Goal: Information Seeking & Learning: Learn about a topic

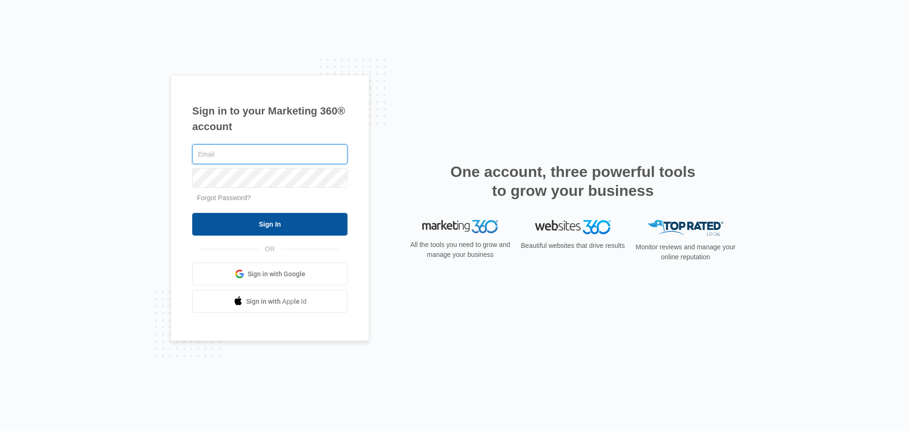
type input "[EMAIL_ADDRESS][DOMAIN_NAME]"
click at [287, 217] on input "Sign In" at bounding box center [269, 224] width 155 height 23
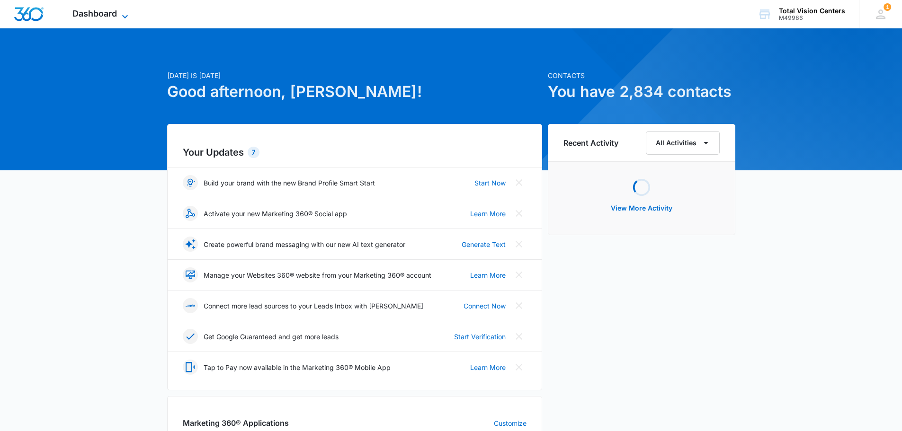
click at [123, 16] on icon at bounding box center [124, 16] width 11 height 11
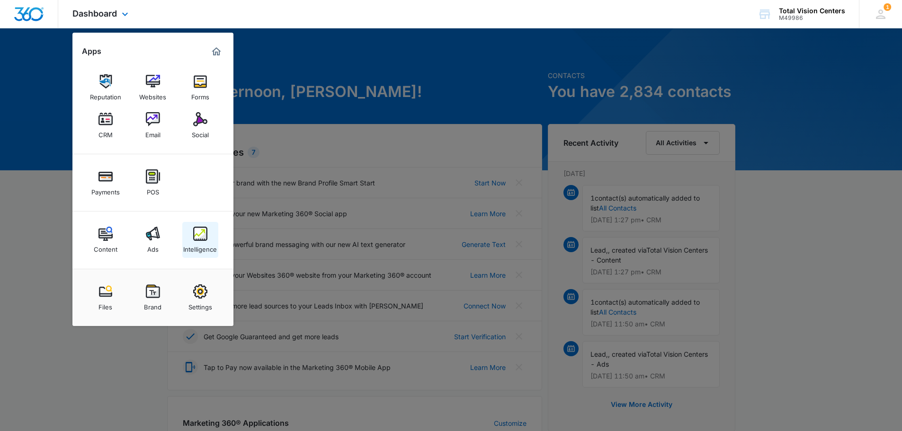
click at [205, 244] on div "Intelligence" at bounding box center [200, 247] width 34 height 12
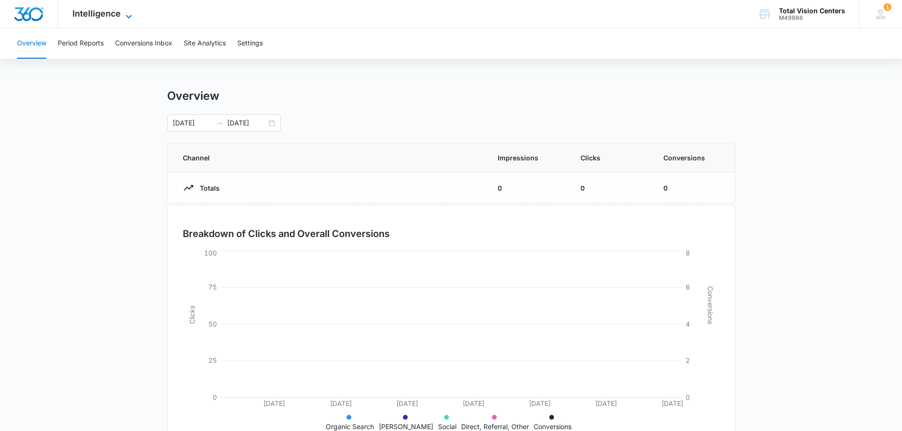
click at [117, 17] on span "Intelligence" at bounding box center [96, 14] width 48 height 10
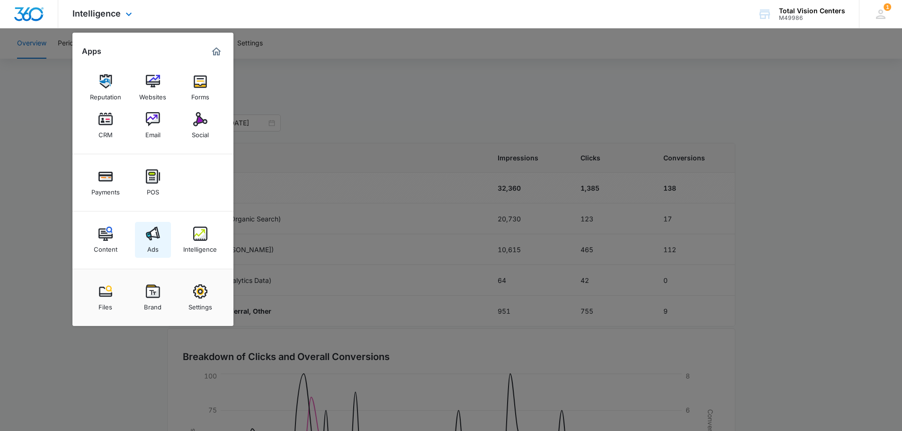
click at [156, 233] on img at bounding box center [153, 234] width 14 height 14
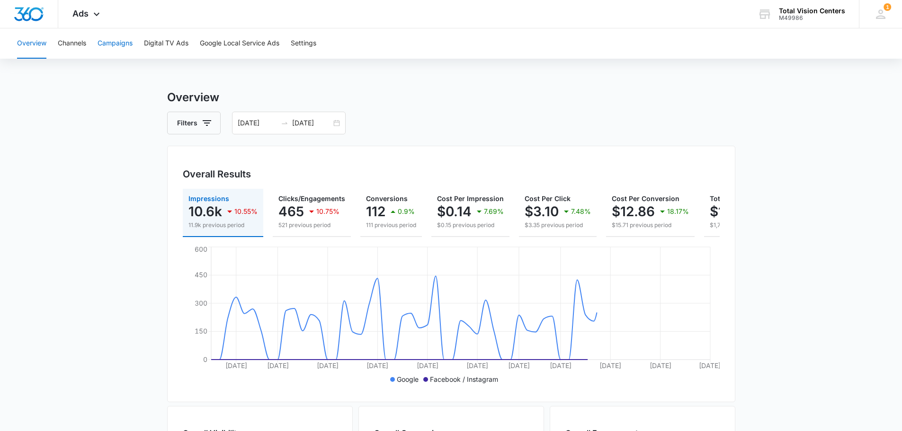
click at [121, 40] on button "Campaigns" at bounding box center [115, 43] width 35 height 30
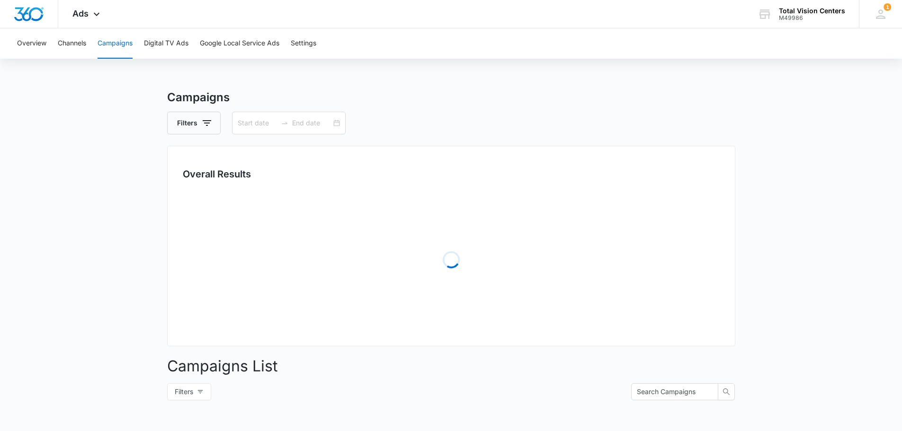
type input "[DATE]"
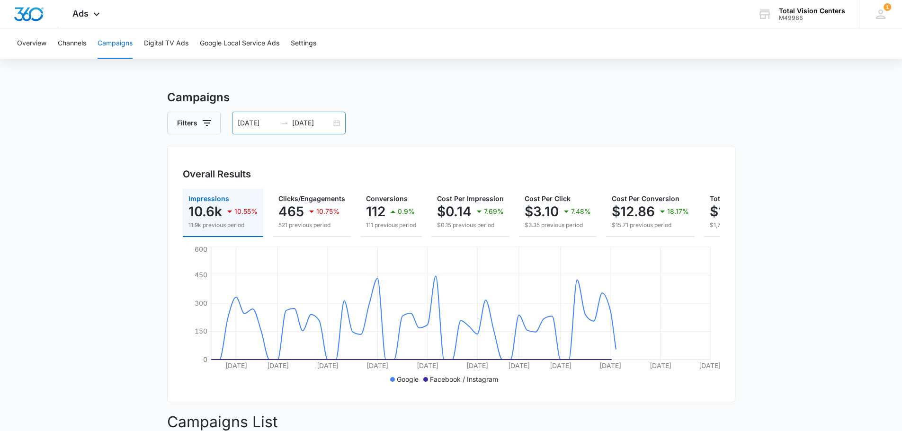
click at [338, 120] on div "[DATE] [DATE]" at bounding box center [289, 123] width 114 height 23
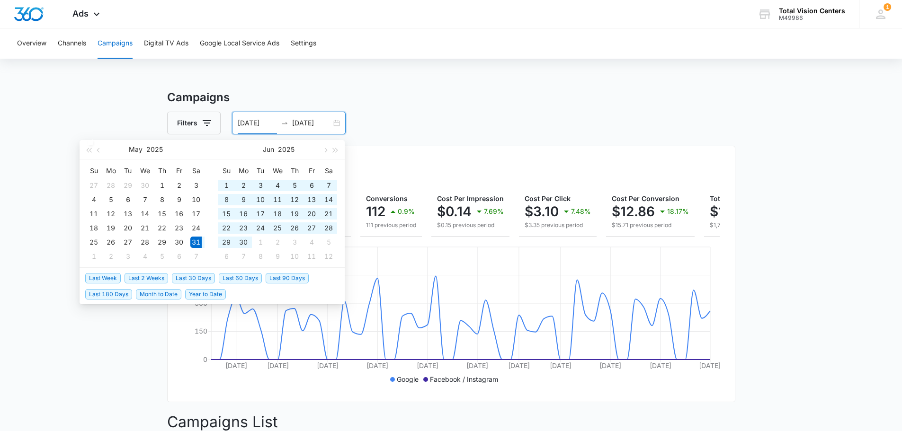
click at [338, 120] on div "[DATE] [DATE]" at bounding box center [289, 123] width 114 height 23
click at [595, 111] on div "Campaigns Filters 05/31/2025 07/30/2025 Overall Results Impressions 10.6k 10.55…" at bounding box center [451, 362] width 568 height 547
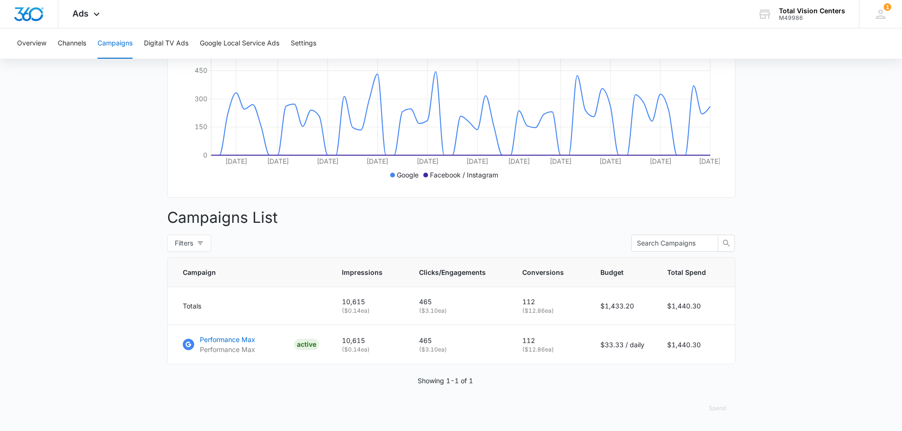
scroll to position [212, 0]
click at [244, 340] on p "Performance Max" at bounding box center [227, 340] width 55 height 10
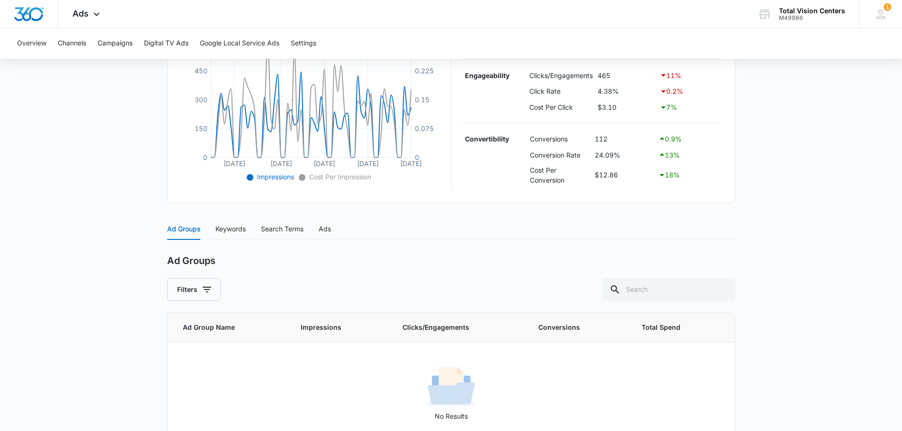
scroll to position [258, 0]
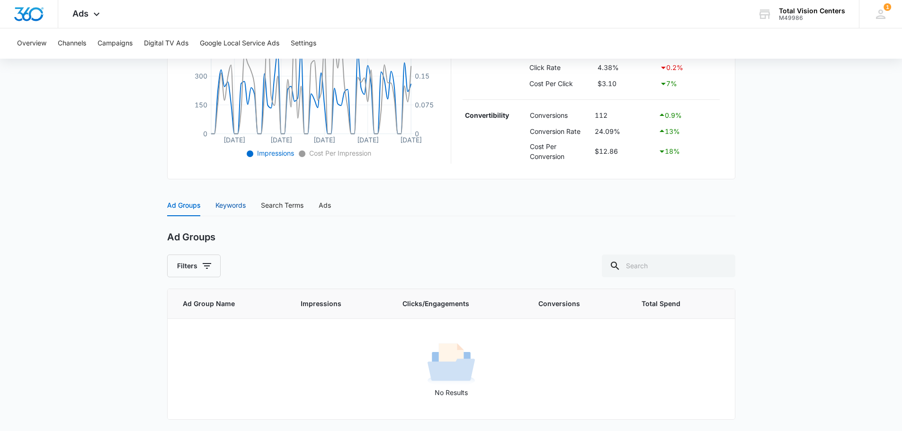
click at [231, 206] on div "Keywords" at bounding box center [230, 205] width 30 height 10
click at [181, 206] on div "Ad Groups" at bounding box center [183, 205] width 33 height 10
click at [330, 209] on div "Ads" at bounding box center [325, 205] width 12 height 10
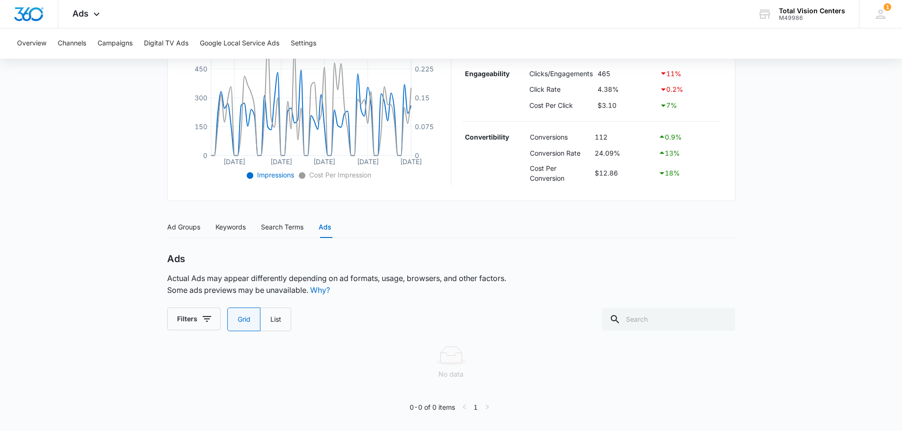
scroll to position [236, 0]
click at [272, 321] on label "List" at bounding box center [275, 320] width 31 height 24
click at [270, 320] on input "List" at bounding box center [270, 320] width 0 height 0
radio input "false"
radio input "true"
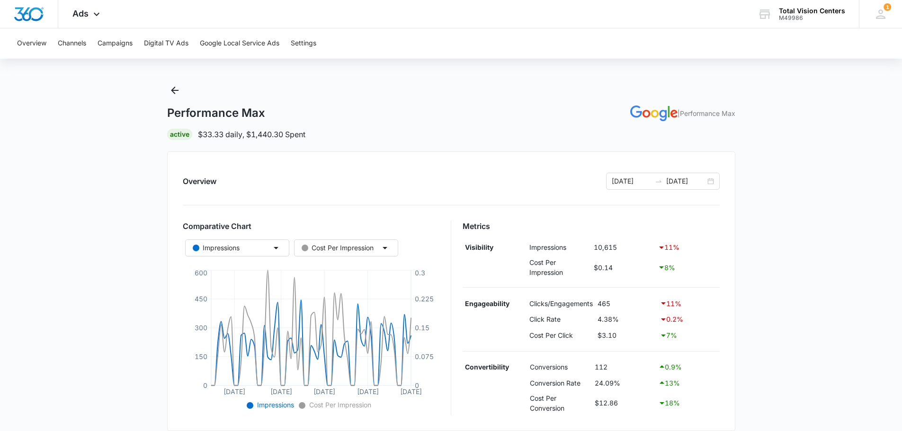
scroll to position [0, 0]
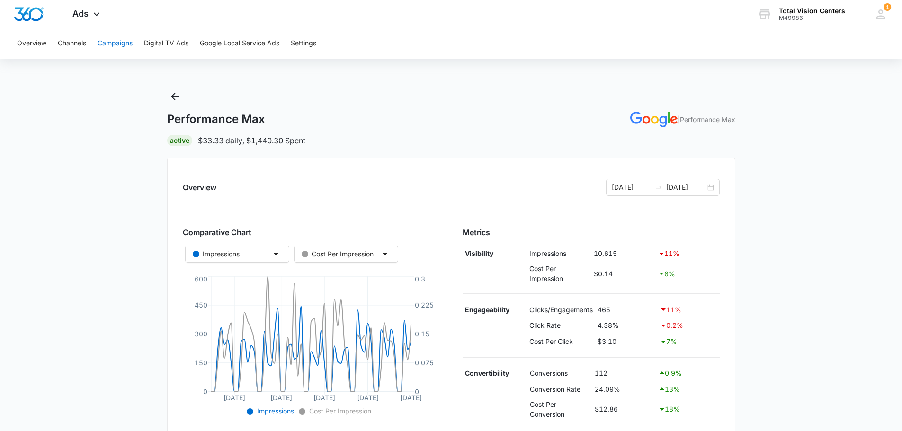
click at [113, 43] on button "Campaigns" at bounding box center [115, 43] width 35 height 30
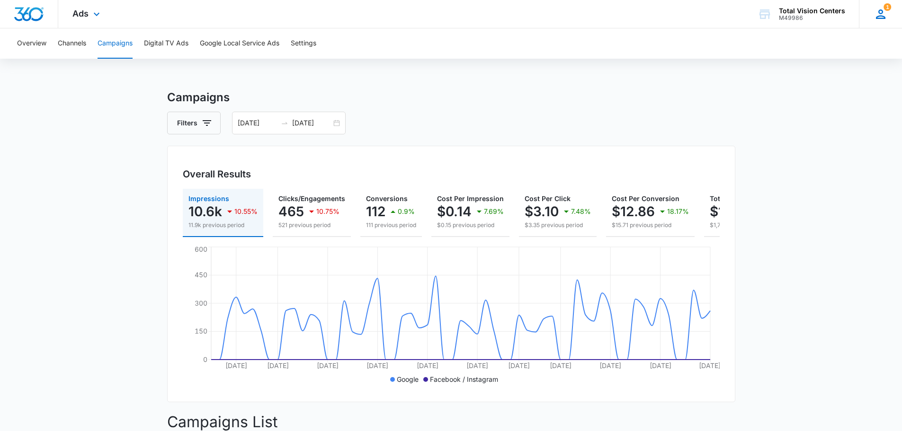
click at [887, 16] on icon at bounding box center [881, 14] width 14 height 14
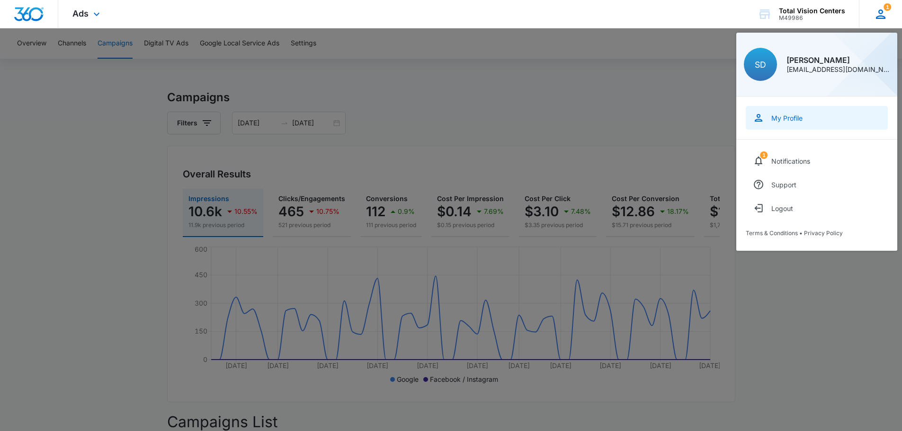
click at [790, 124] on link "My Profile" at bounding box center [817, 118] width 142 height 24
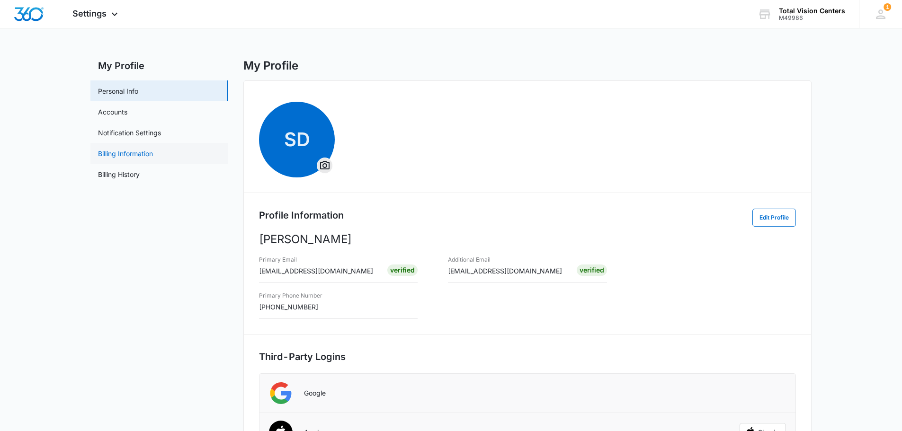
click at [135, 154] on link "Billing Information" at bounding box center [125, 154] width 55 height 10
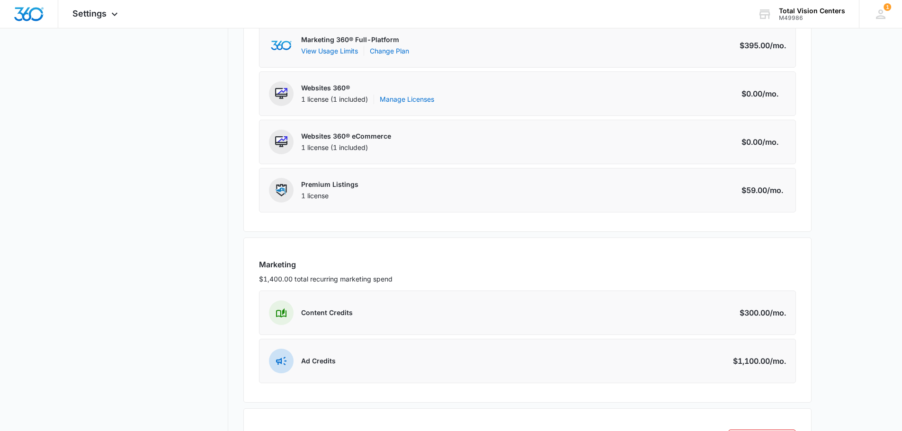
scroll to position [264, 0]
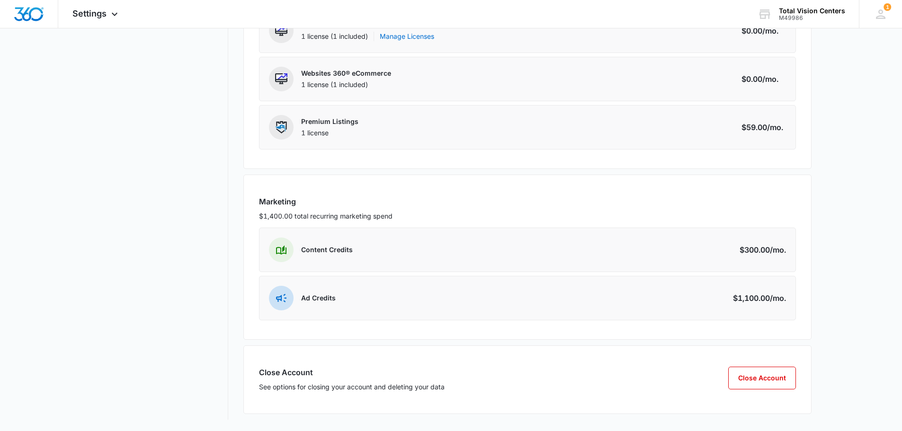
click at [279, 305] on span at bounding box center [281, 298] width 25 height 25
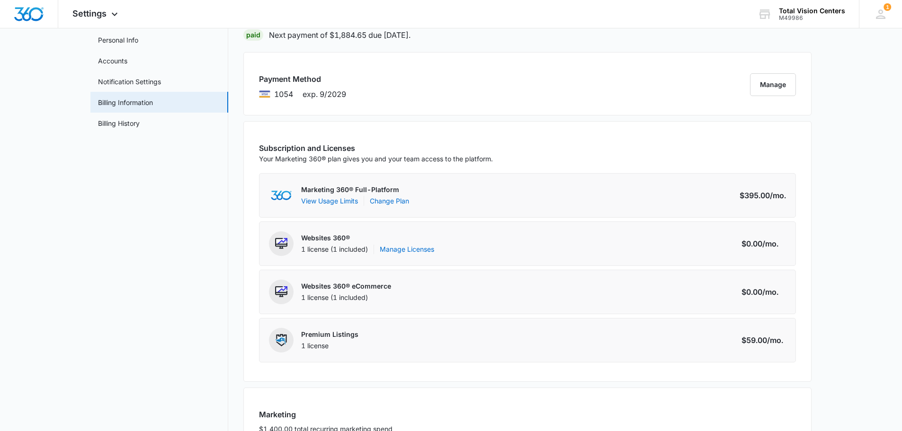
scroll to position [237, 0]
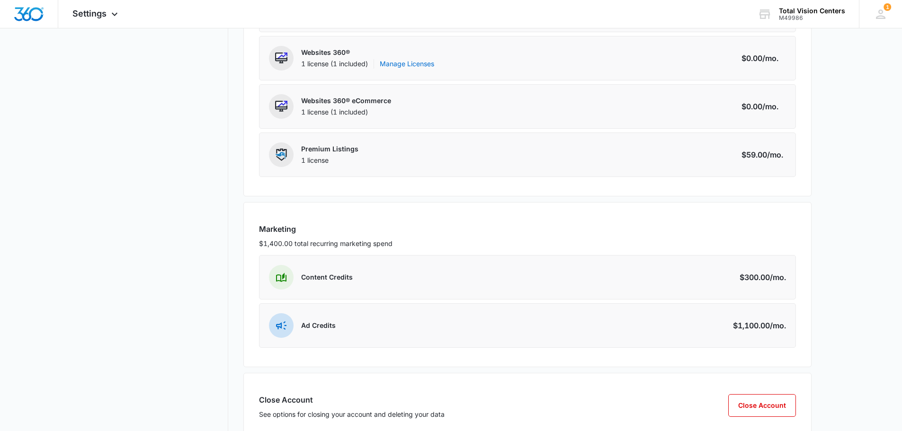
click at [340, 278] on p "Content Credits" at bounding box center [327, 277] width 52 height 9
click at [286, 281] on img at bounding box center [281, 278] width 10 height 10
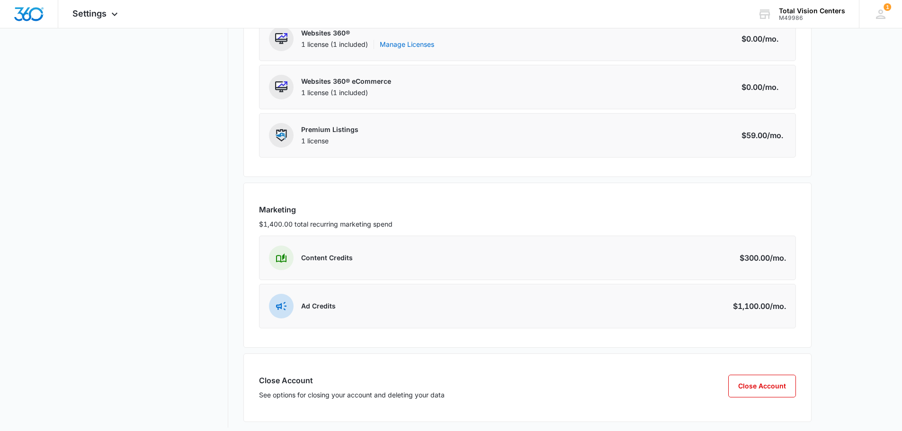
scroll to position [264, 0]
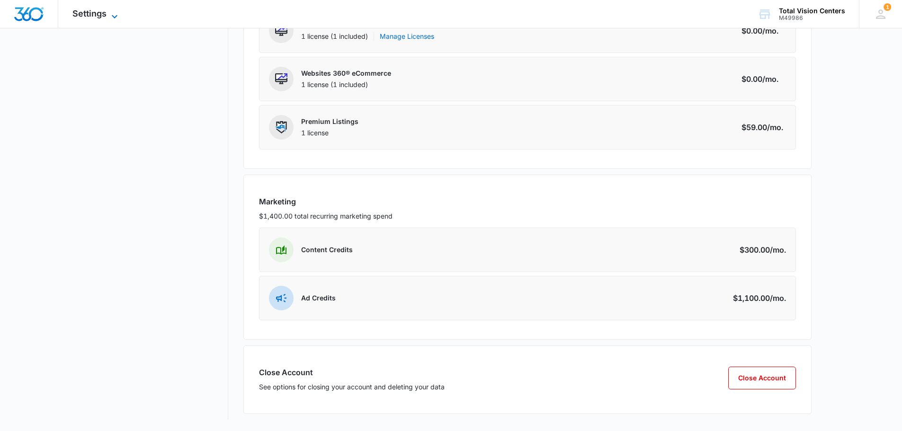
click at [105, 15] on span "Settings" at bounding box center [89, 14] width 34 height 10
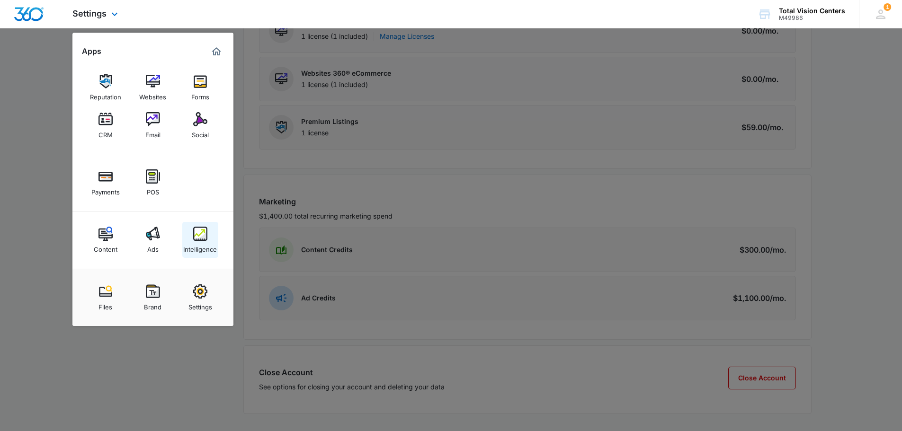
click at [206, 239] on img at bounding box center [200, 234] width 14 height 14
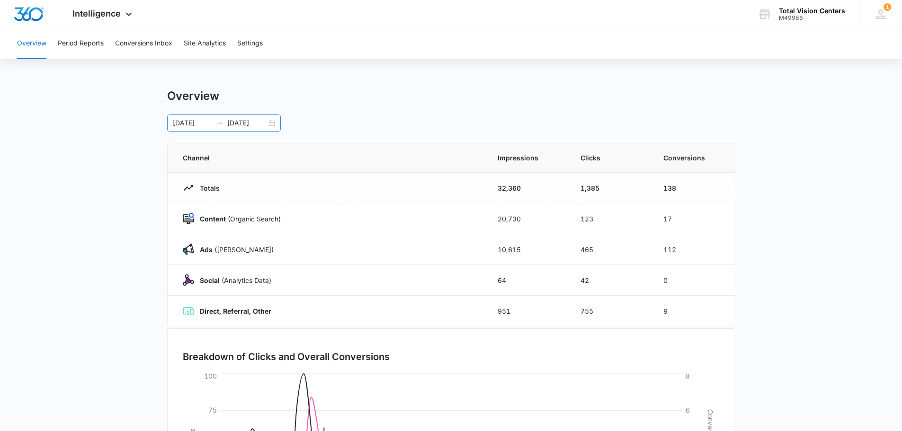
click at [273, 123] on div "[DATE] [DATE]" at bounding box center [224, 123] width 114 height 17
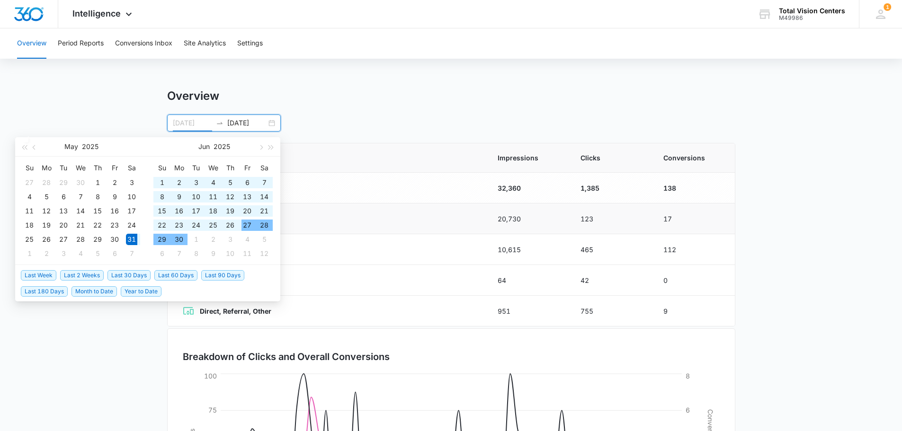
type input "[DATE]"
click at [463, 67] on div "Overview Period Reports Conversions Inbox Site Analytics Settings Overview [DAT…" at bounding box center [451, 307] width 902 height 558
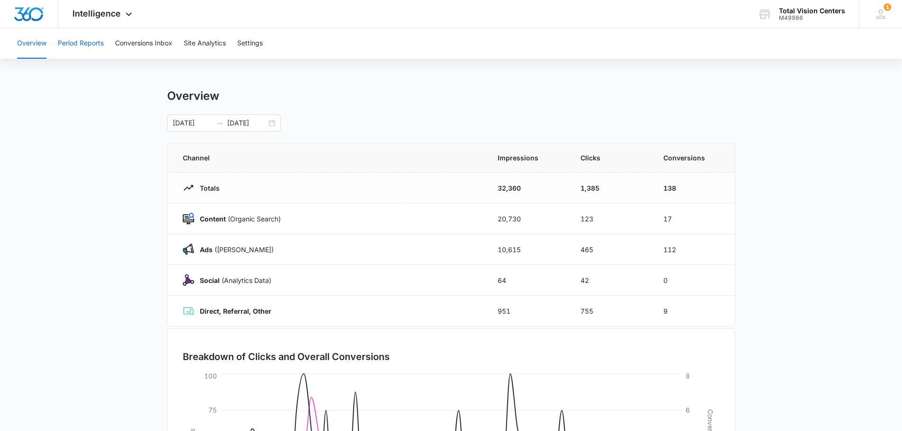
click at [75, 40] on button "Period Reports" at bounding box center [81, 43] width 46 height 30
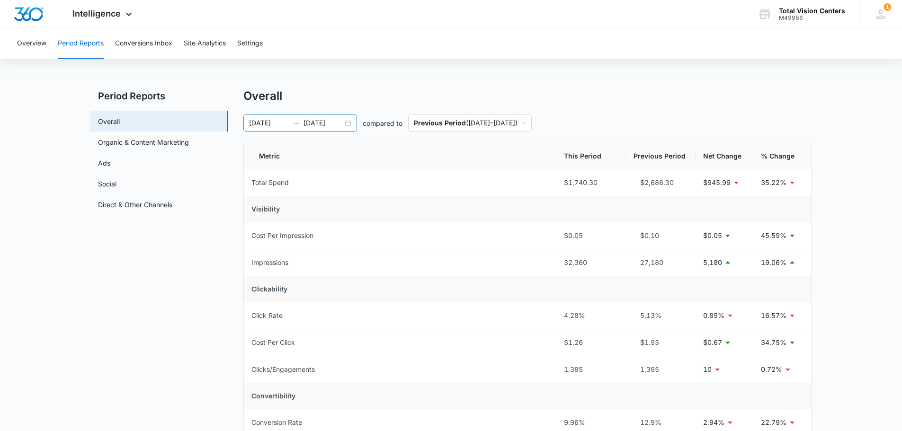
click at [348, 120] on div "[DATE] [DATE]" at bounding box center [300, 123] width 114 height 17
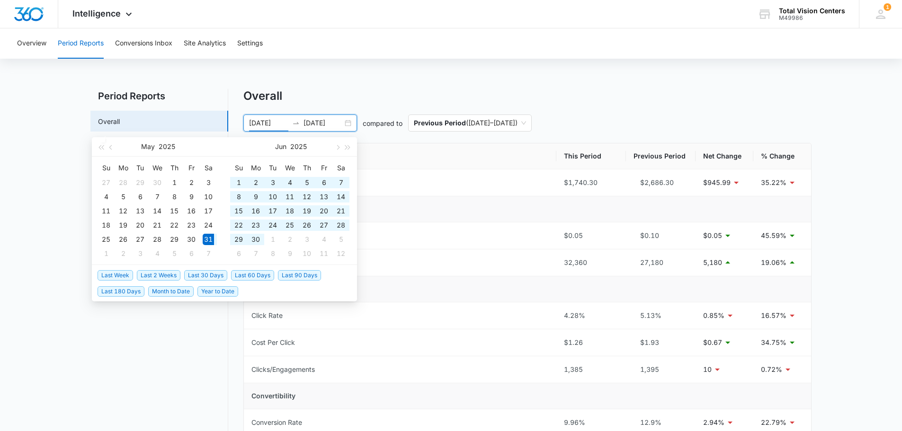
click at [348, 120] on div "[DATE] [DATE]" at bounding box center [300, 123] width 114 height 17
click at [361, 56] on div "Overview Period Reports Conversions Inbox Site Analytics Settings" at bounding box center [450, 43] width 879 height 30
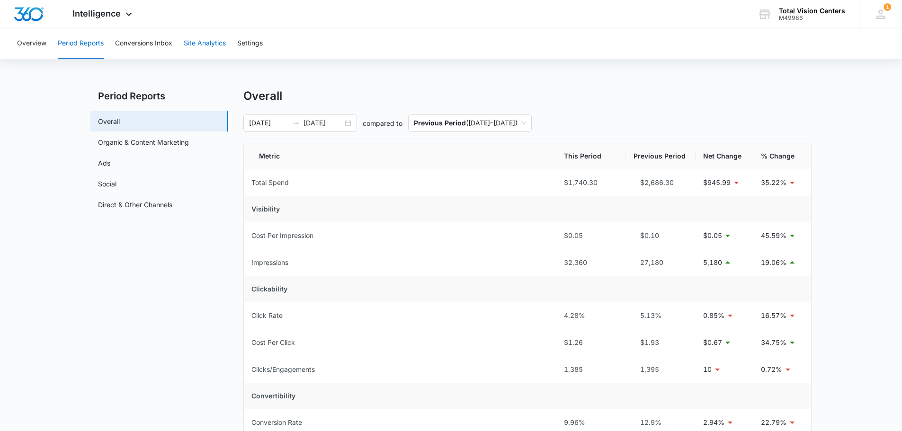
click at [205, 49] on button "Site Analytics" at bounding box center [205, 43] width 42 height 30
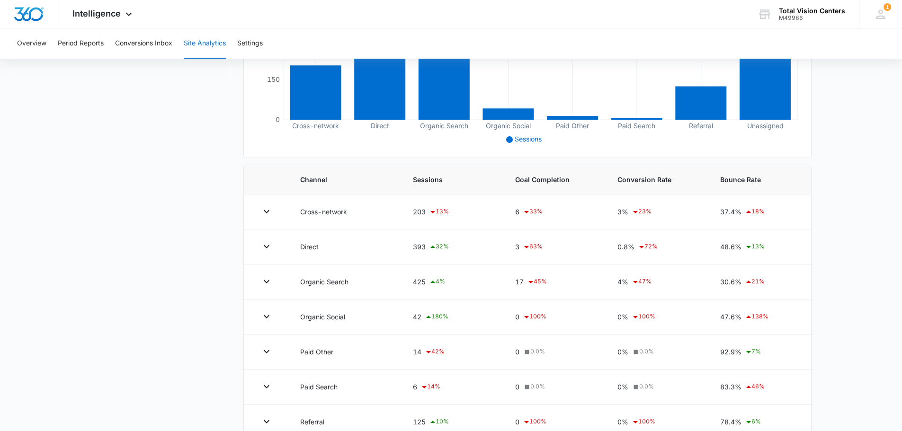
scroll to position [38, 0]
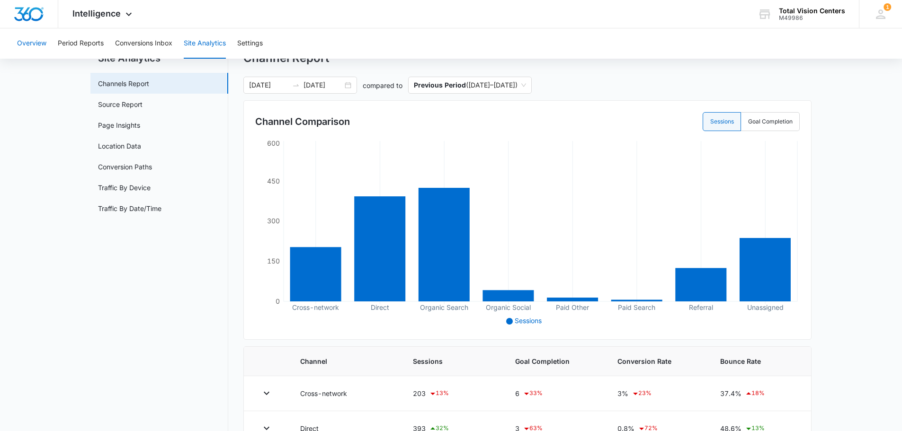
click at [32, 40] on button "Overview" at bounding box center [31, 43] width 29 height 30
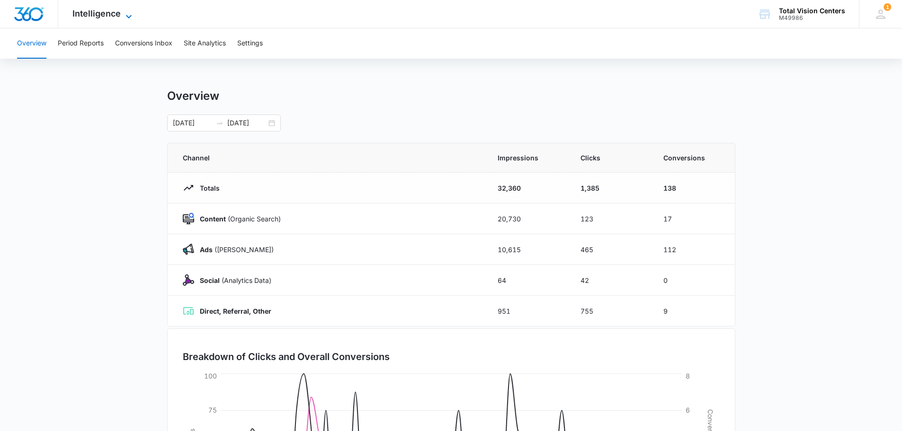
click at [116, 14] on span "Intelligence" at bounding box center [96, 14] width 48 height 10
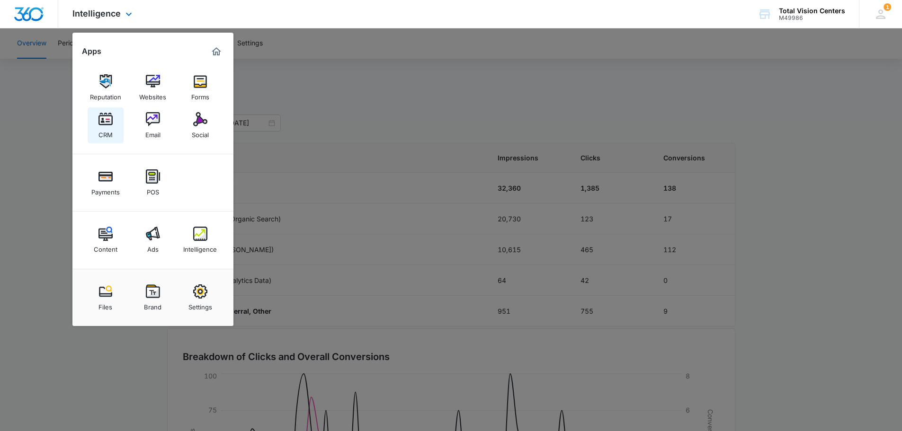
click at [106, 121] on img at bounding box center [106, 119] width 14 height 14
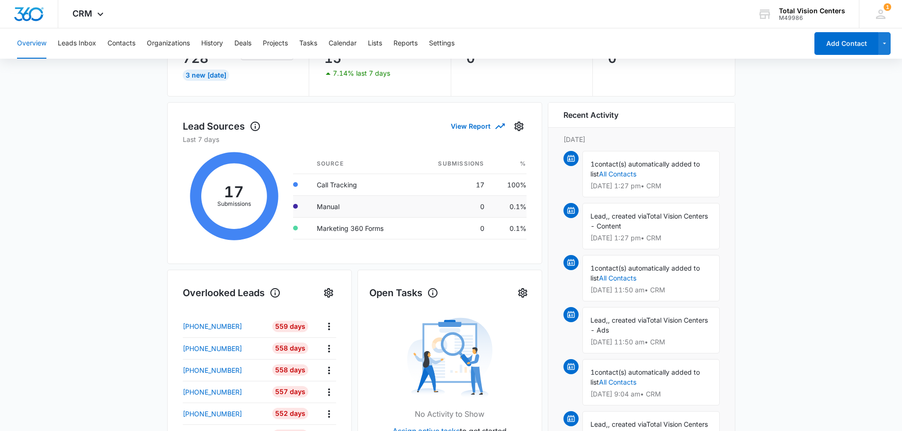
scroll to position [95, 0]
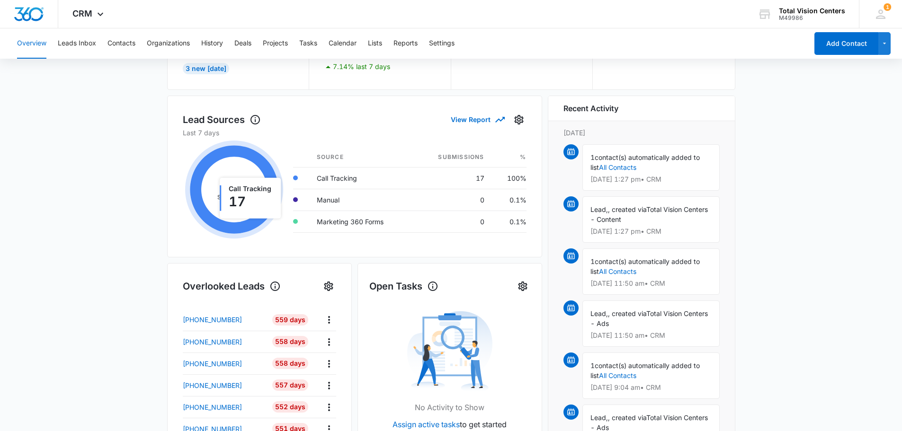
click at [273, 188] on icon at bounding box center [234, 190] width 89 height 89
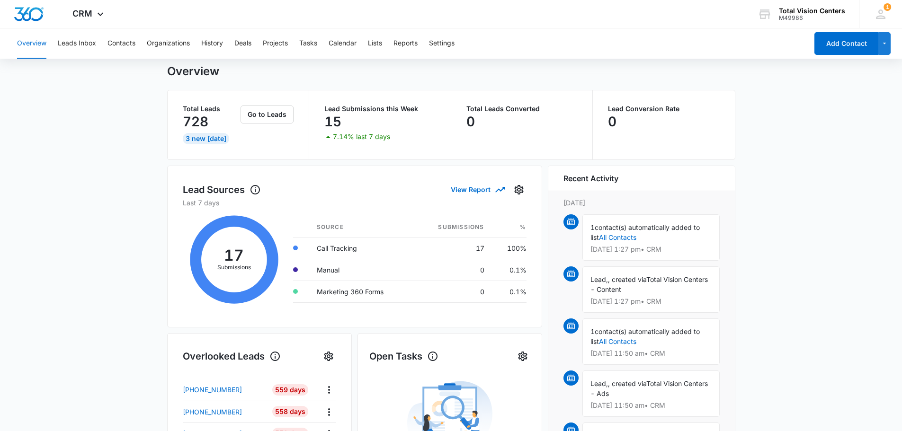
scroll to position [0, 0]
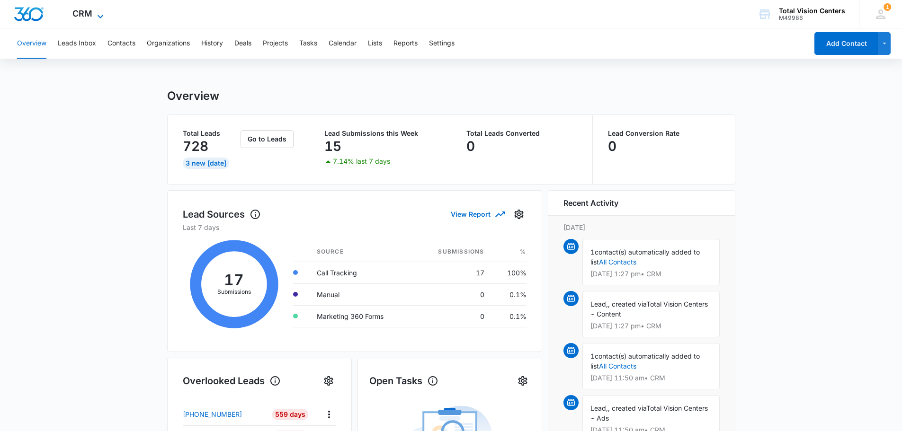
click at [102, 17] on icon at bounding box center [100, 16] width 11 height 11
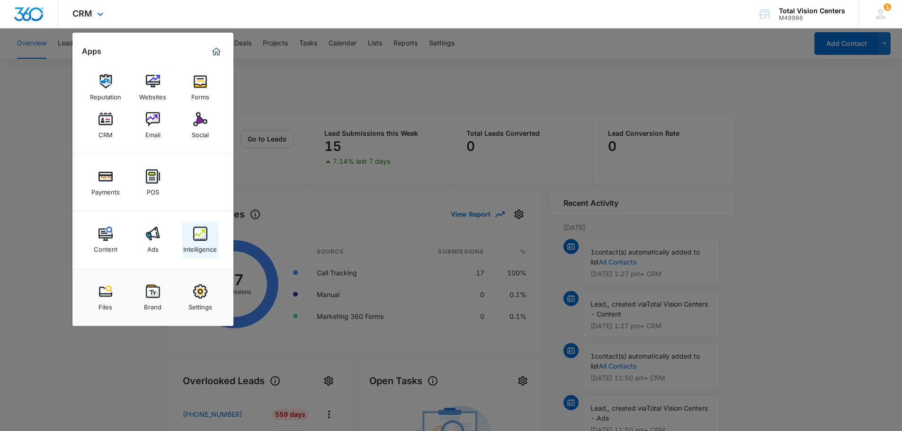
click at [200, 236] on img at bounding box center [200, 234] width 14 height 14
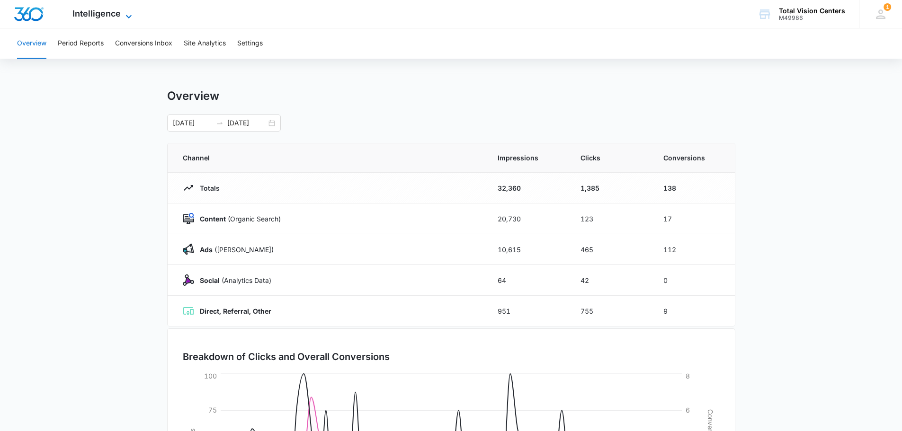
click at [123, 19] on icon at bounding box center [128, 16] width 11 height 11
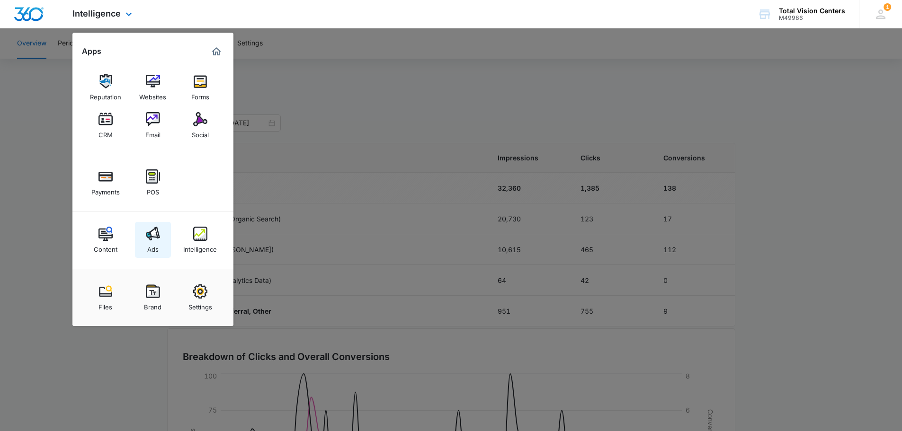
click at [152, 234] on img at bounding box center [153, 234] width 14 height 14
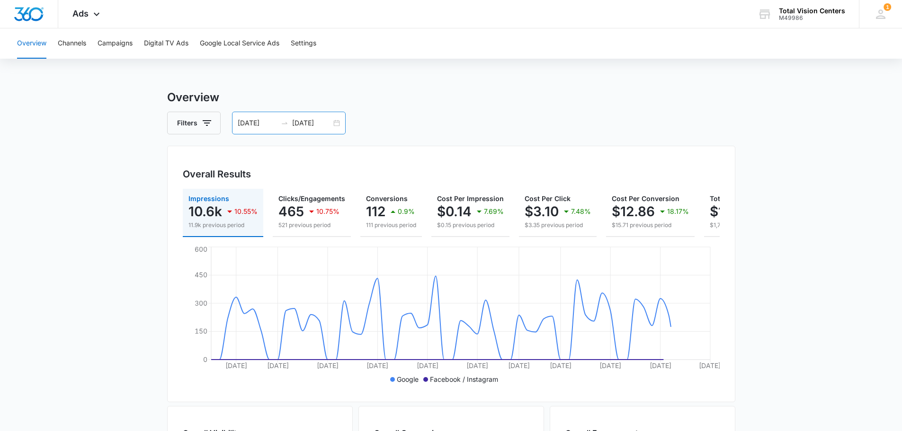
click at [335, 123] on div "[DATE] [DATE]" at bounding box center [289, 123] width 114 height 23
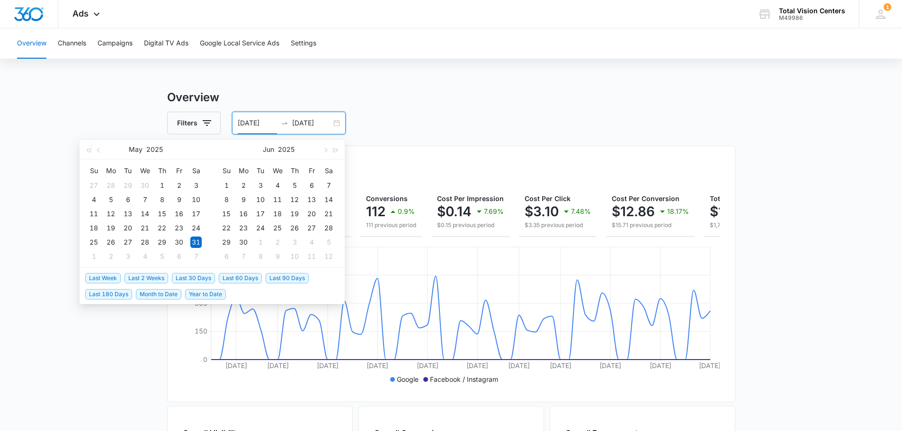
click at [169, 294] on span "Month to Date" at bounding box center [158, 294] width 45 height 10
type input "[DATE]"
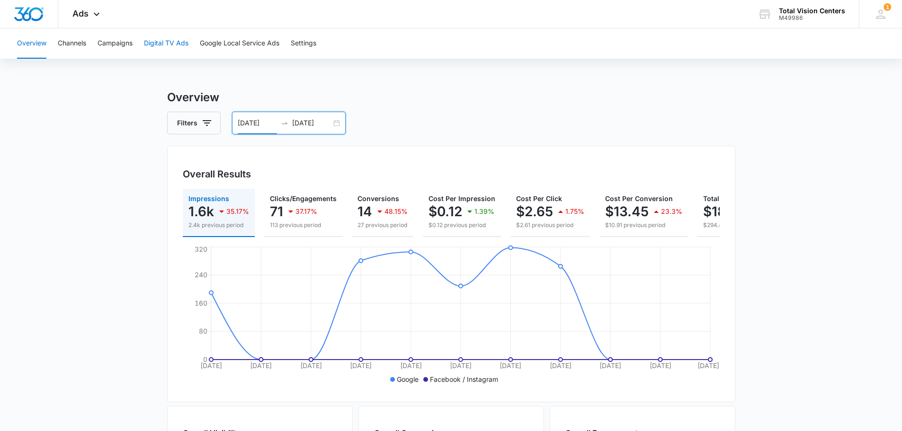
click at [180, 42] on button "Digital TV Ads" at bounding box center [166, 43] width 45 height 30
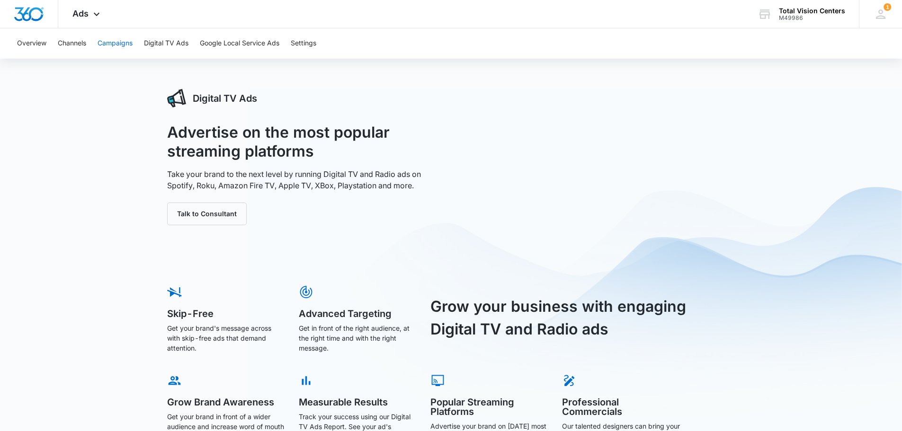
click at [110, 41] on button "Campaigns" at bounding box center [115, 43] width 35 height 30
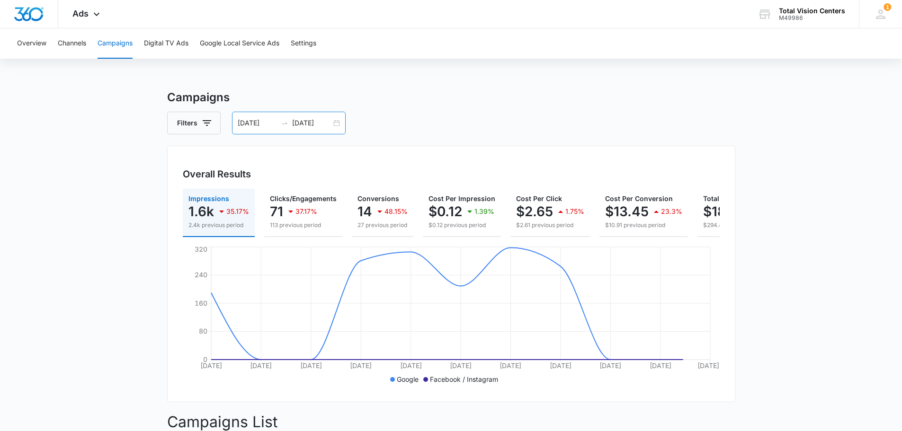
click at [341, 124] on div "[DATE] [DATE]" at bounding box center [289, 123] width 114 height 23
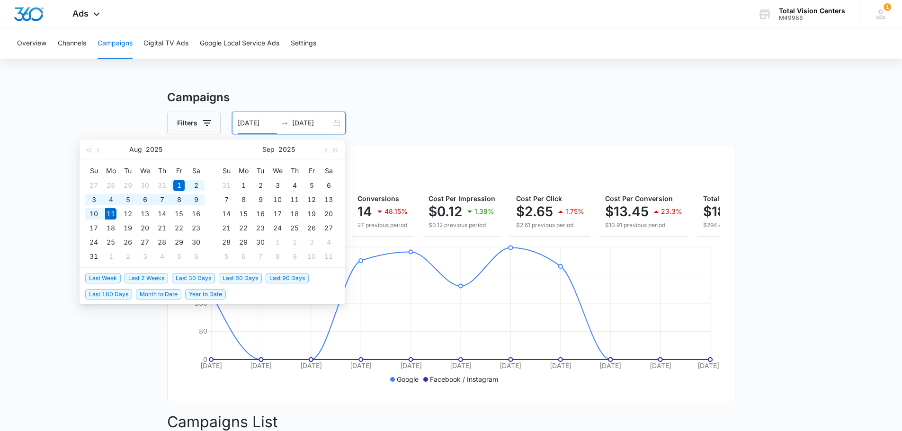
click at [285, 280] on span "Last 90 Days" at bounding box center [287, 278] width 43 height 10
type input "[DATE]"
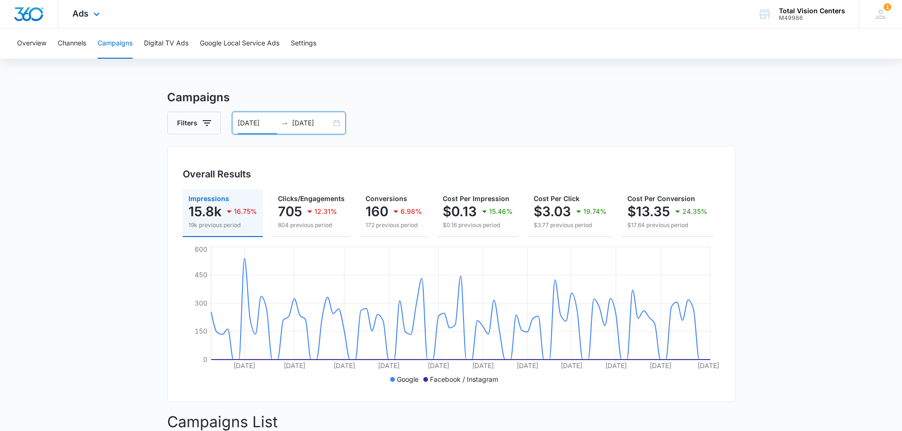
click at [35, 18] on img "Dashboard" at bounding box center [29, 14] width 30 height 14
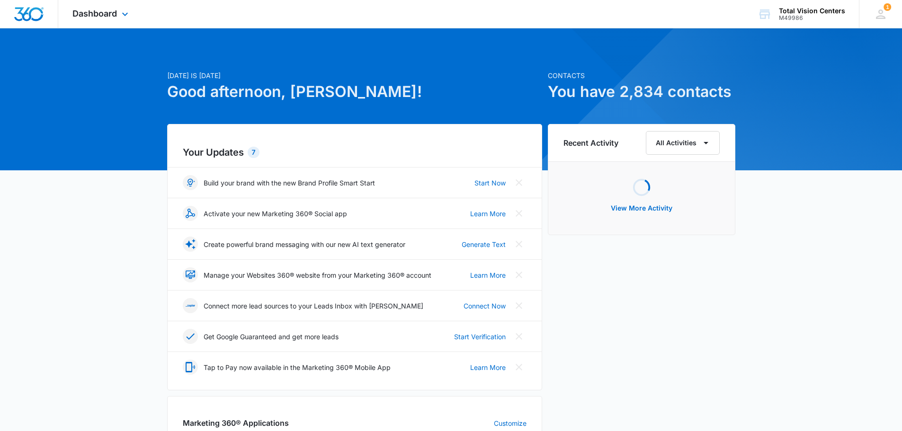
click at [133, 17] on div "Dashboard Apps Reputation Websites Forms CRM Email Social Payments POS Content …" at bounding box center [101, 14] width 87 height 28
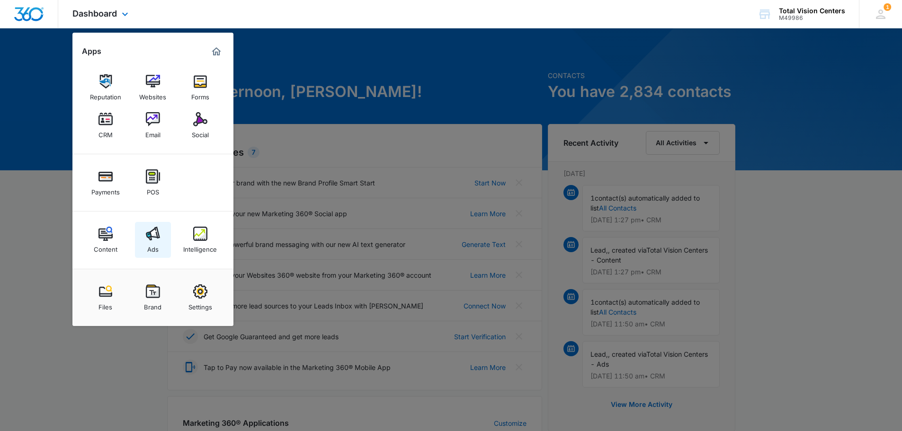
click at [152, 234] on img at bounding box center [153, 234] width 14 height 14
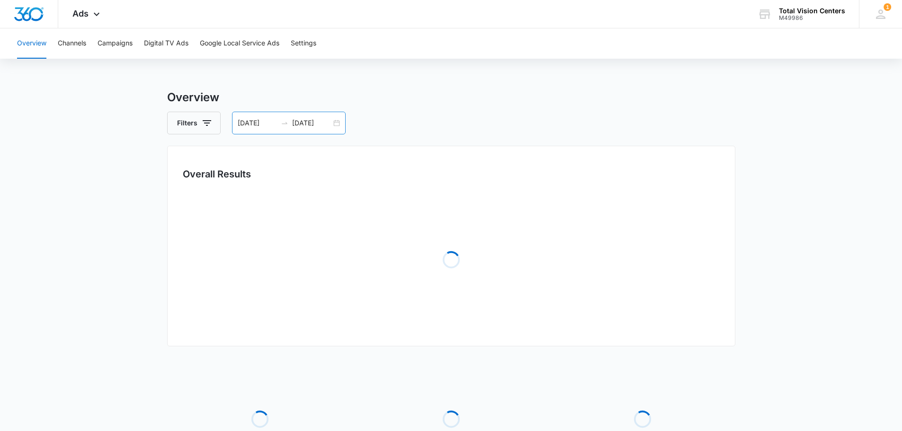
click at [341, 121] on div "[DATE] [DATE]" at bounding box center [289, 123] width 114 height 23
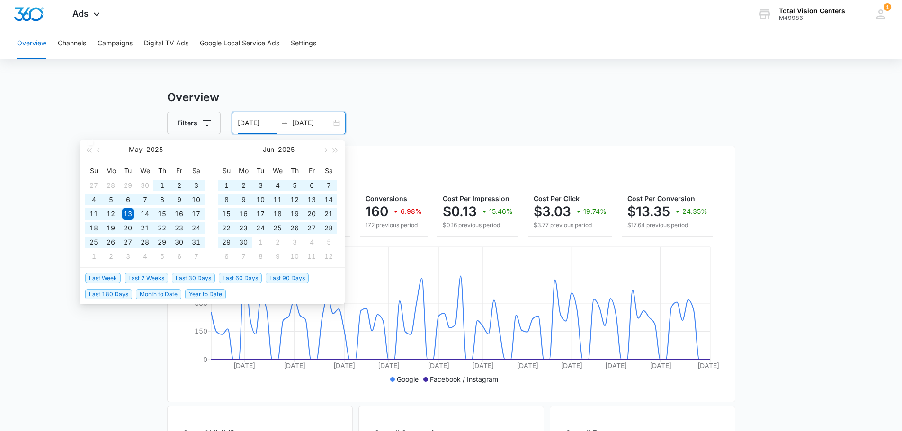
click at [211, 296] on span "Year to Date" at bounding box center [205, 294] width 41 height 10
type input "[DATE]"
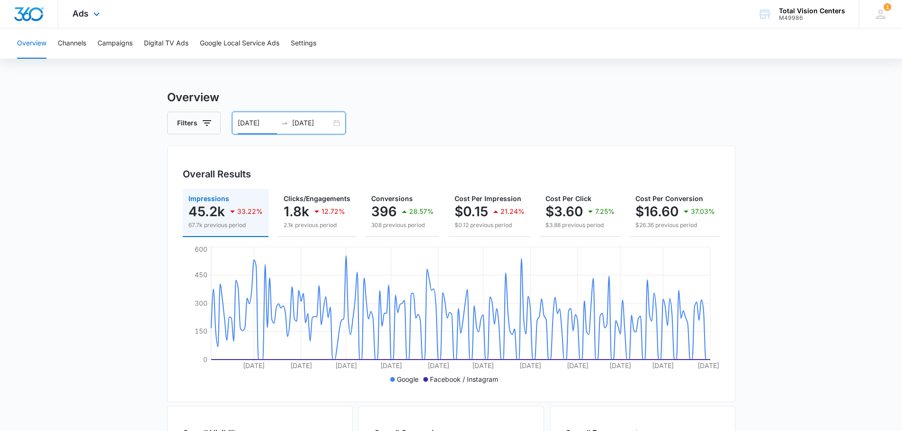
click at [37, 18] on img "Dashboard" at bounding box center [29, 14] width 30 height 14
